Goal: Task Accomplishment & Management: Manage account settings

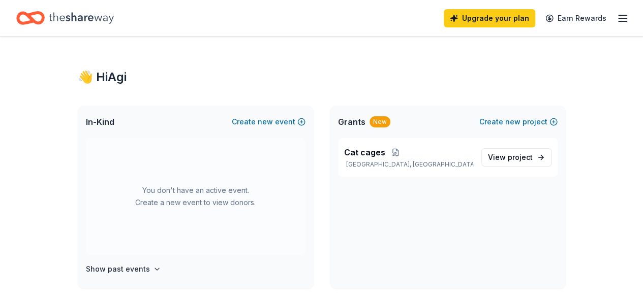
click at [616, 19] on icon "button" at bounding box center [622, 18] width 12 height 12
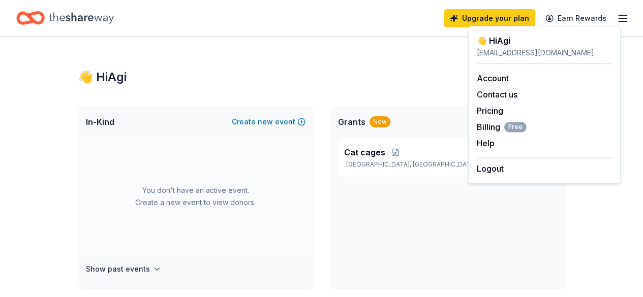
click at [488, 79] on link "Account" at bounding box center [493, 78] width 32 height 10
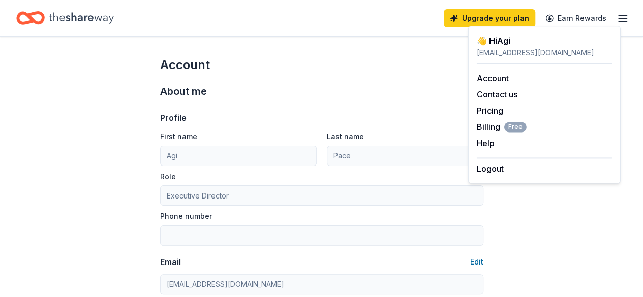
click at [490, 109] on link "Pricing" at bounding box center [490, 111] width 26 height 10
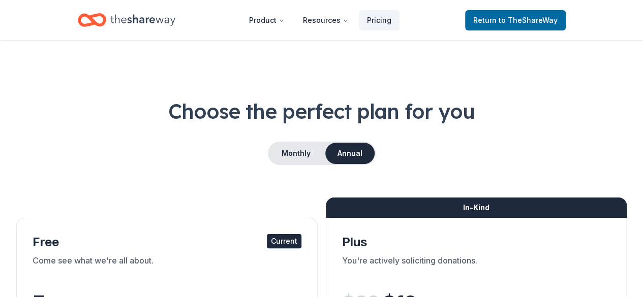
click at [536, 23] on span "to TheShareWay" at bounding box center [527, 20] width 59 height 9
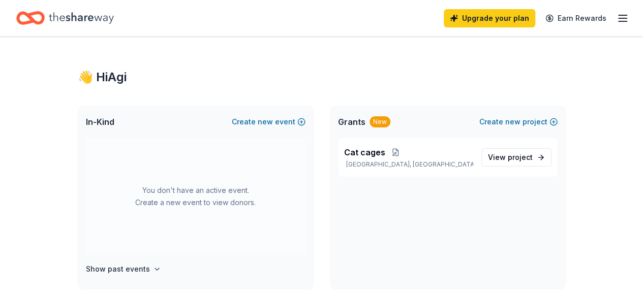
click at [618, 15] on line "button" at bounding box center [622, 15] width 8 height 0
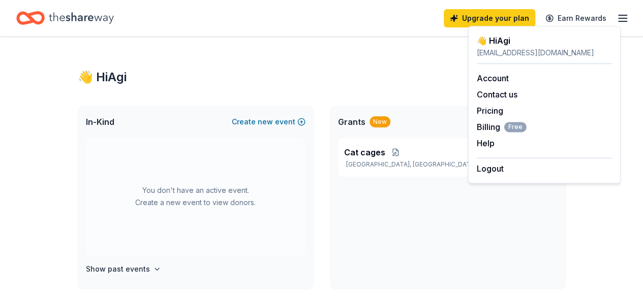
click at [484, 75] on link "Account" at bounding box center [493, 78] width 32 height 10
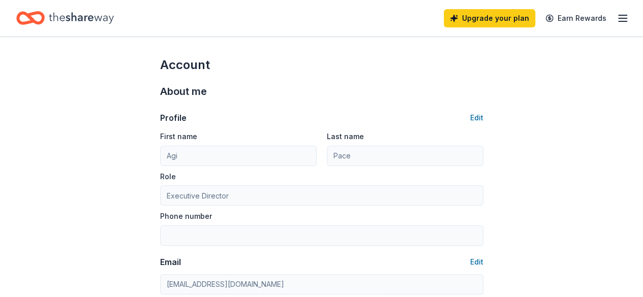
click at [618, 15] on line "button" at bounding box center [622, 15] width 8 height 0
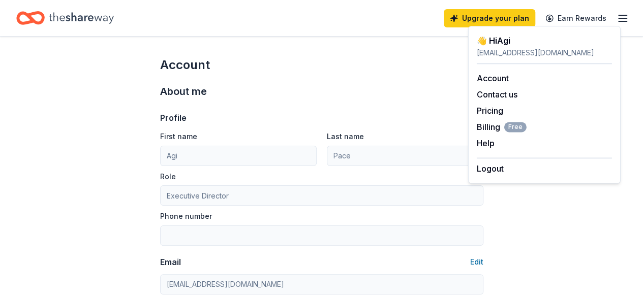
click at [490, 127] on span "Billing Free" at bounding box center [502, 127] width 50 height 12
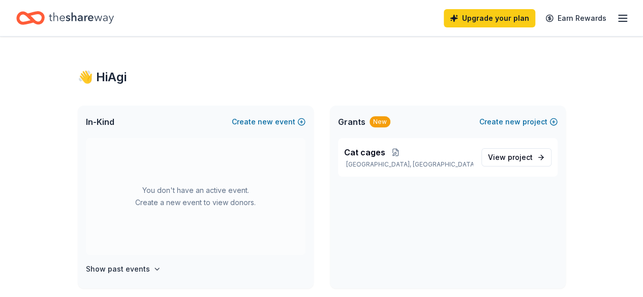
click at [125, 270] on h4 "Show past events" at bounding box center [118, 269] width 64 height 12
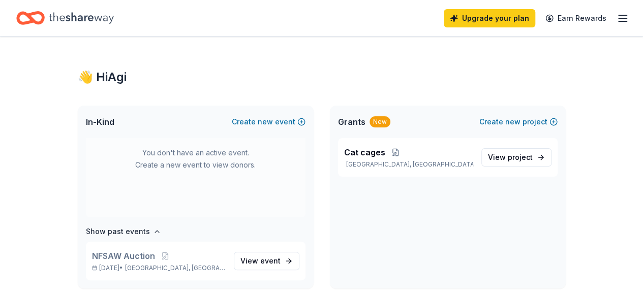
click at [126, 269] on p "Jul 13, 2024 • New Fairfield, CT" at bounding box center [159, 268] width 134 height 8
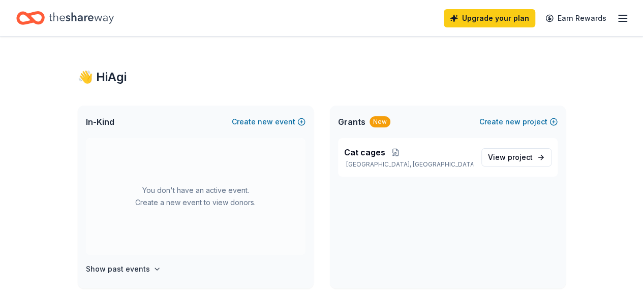
click at [616, 20] on icon "button" at bounding box center [622, 18] width 12 height 12
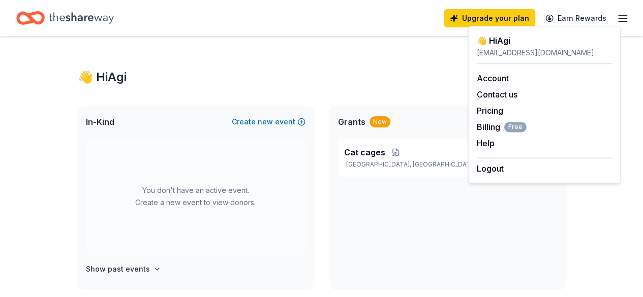
click at [498, 170] on button "Logout" at bounding box center [490, 169] width 27 height 12
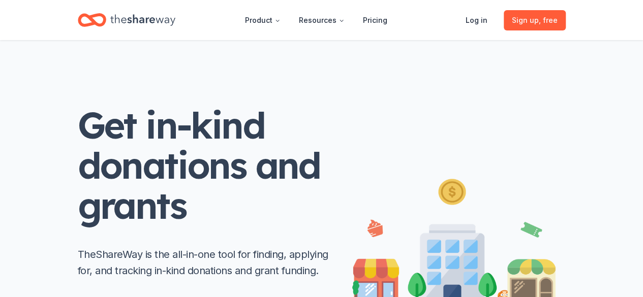
click at [481, 14] on link "Log in" at bounding box center [476, 20] width 38 height 20
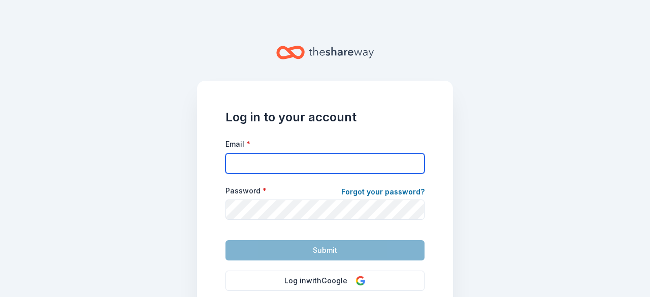
click at [241, 161] on input "Email *" at bounding box center [325, 163] width 199 height 20
type input "[EMAIL_ADDRESS][DOMAIN_NAME]"
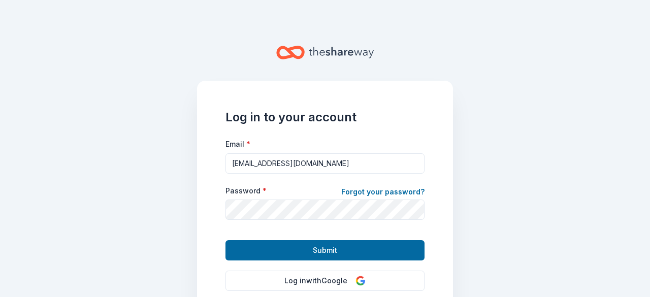
click at [319, 251] on span "Submit" at bounding box center [325, 250] width 24 height 12
